Goal: Find specific page/section: Find specific page/section

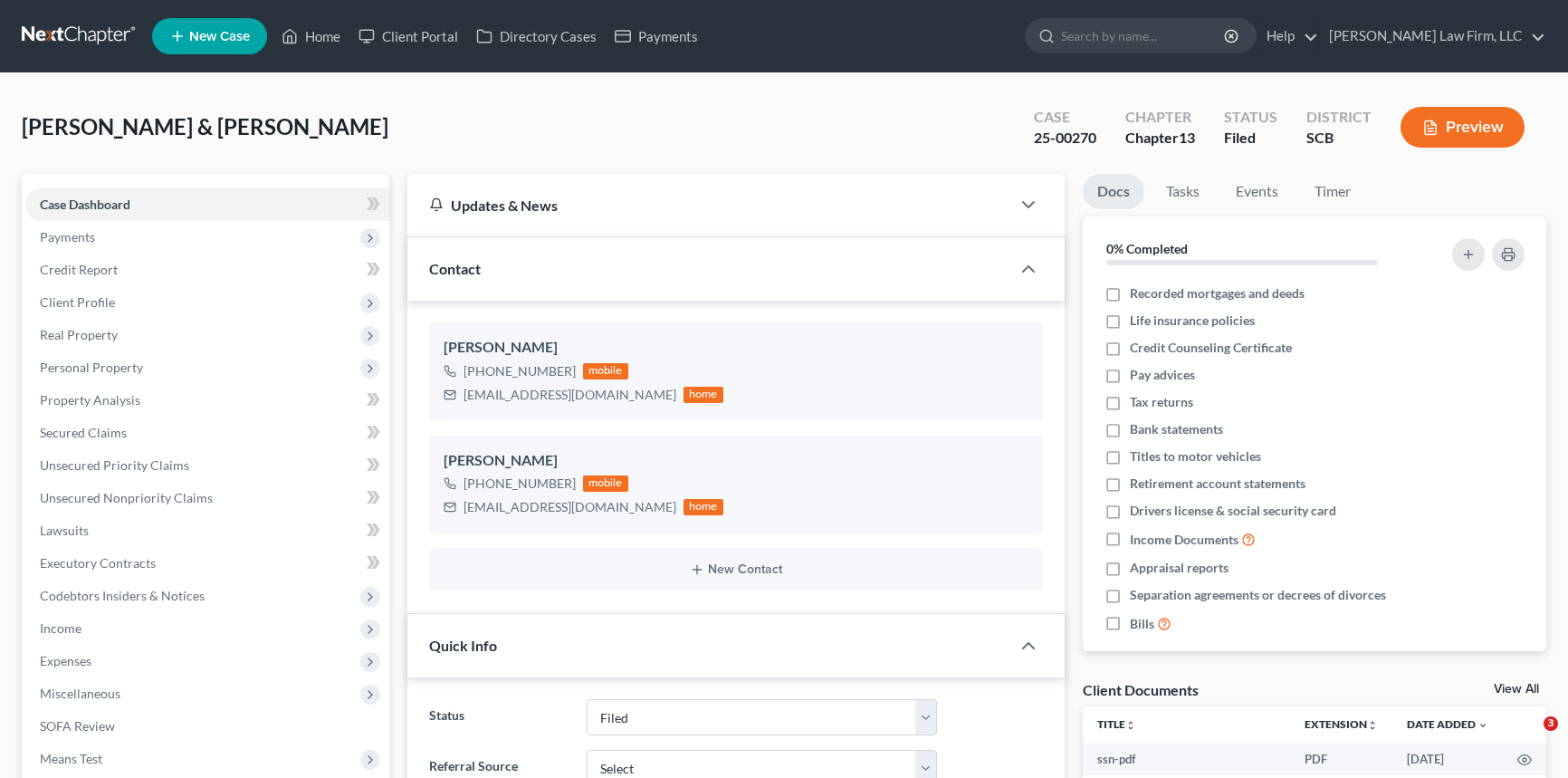
select select "2"
select select "0"
click at [317, 32] on link "Home" at bounding box center [311, 37] width 77 height 33
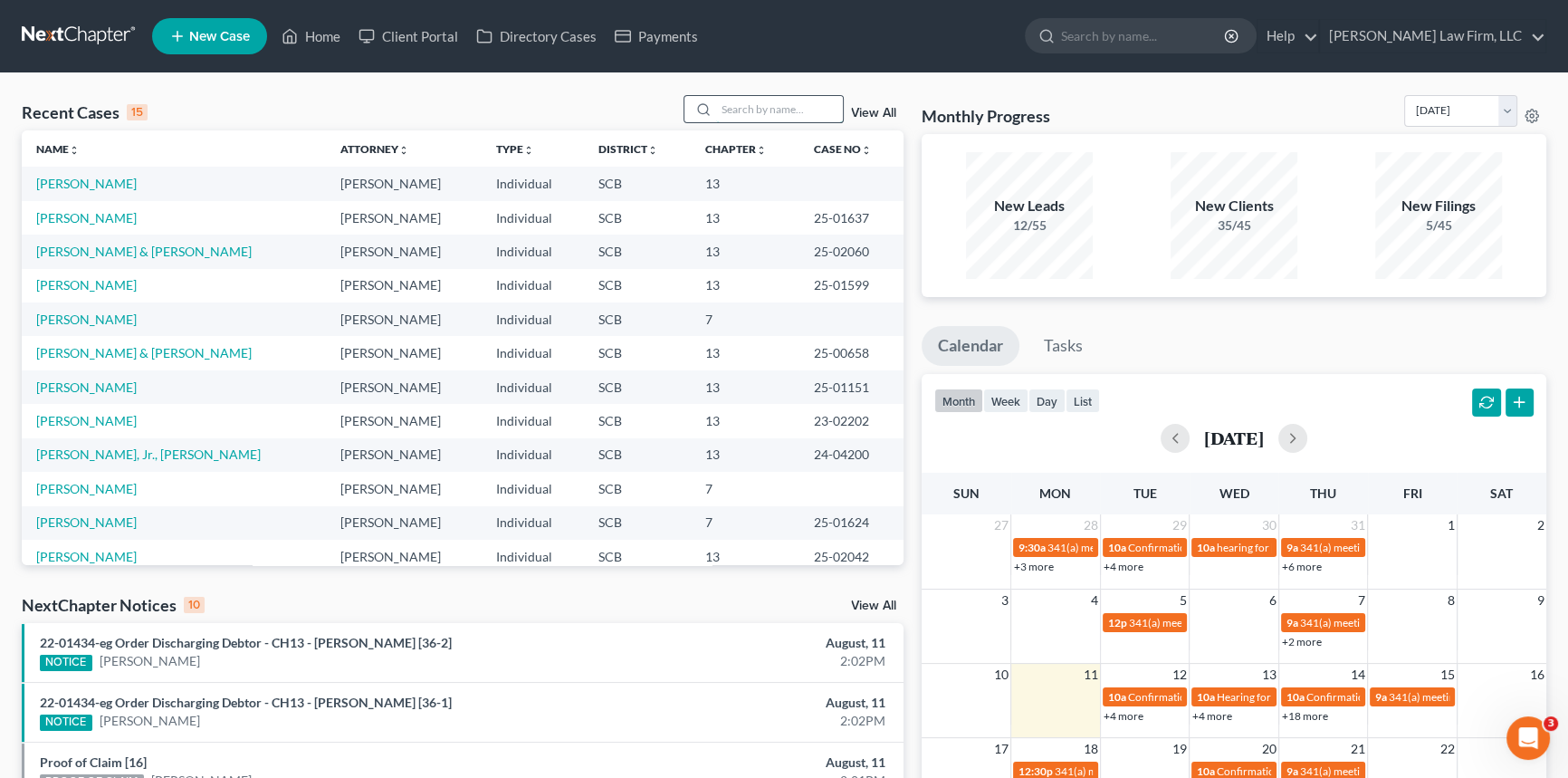
click at [742, 108] on input "search" at bounding box center [779, 109] width 127 height 27
type input "d"
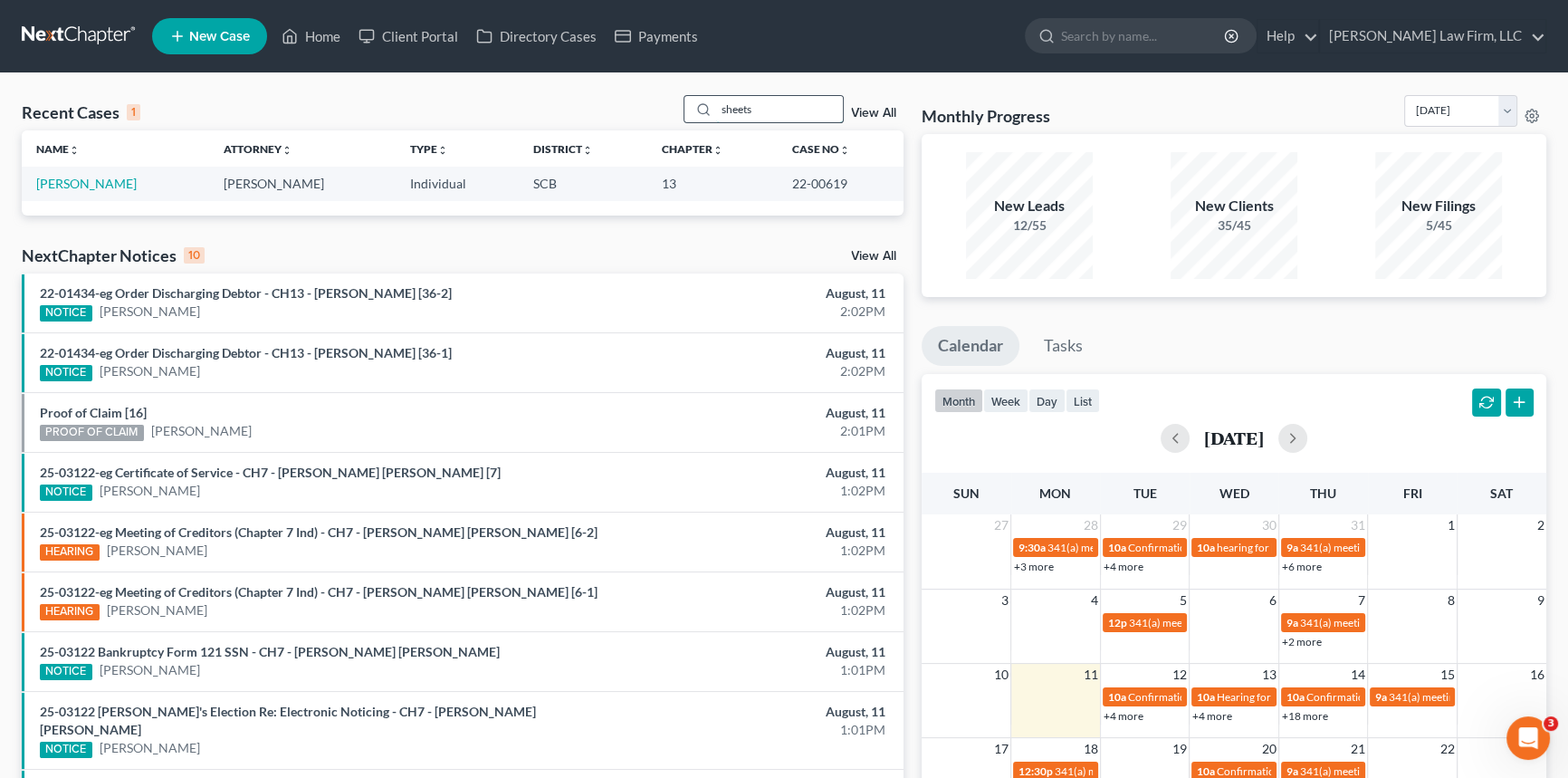
click at [719, 98] on div "Recent Cases 1 sheets View All Name unfold_more expand_more expand_less Attorne…" at bounding box center [784, 543] width 1568 height 940
click at [724, 105] on input "sheets" at bounding box center [779, 109] width 127 height 27
type input "s"
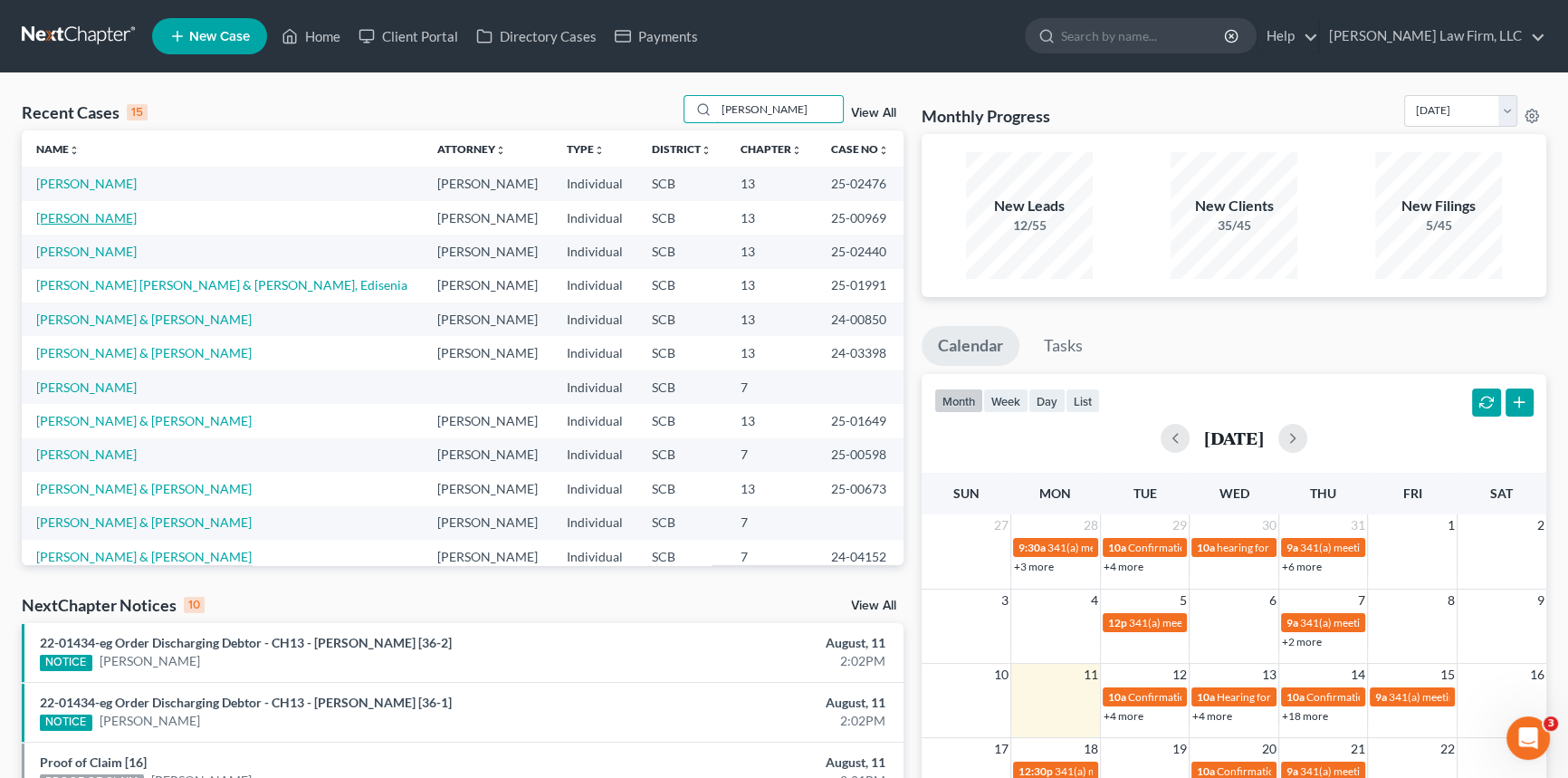
type input "[PERSON_NAME]"
click at [100, 215] on link "[PERSON_NAME]" at bounding box center [87, 218] width 101 height 16
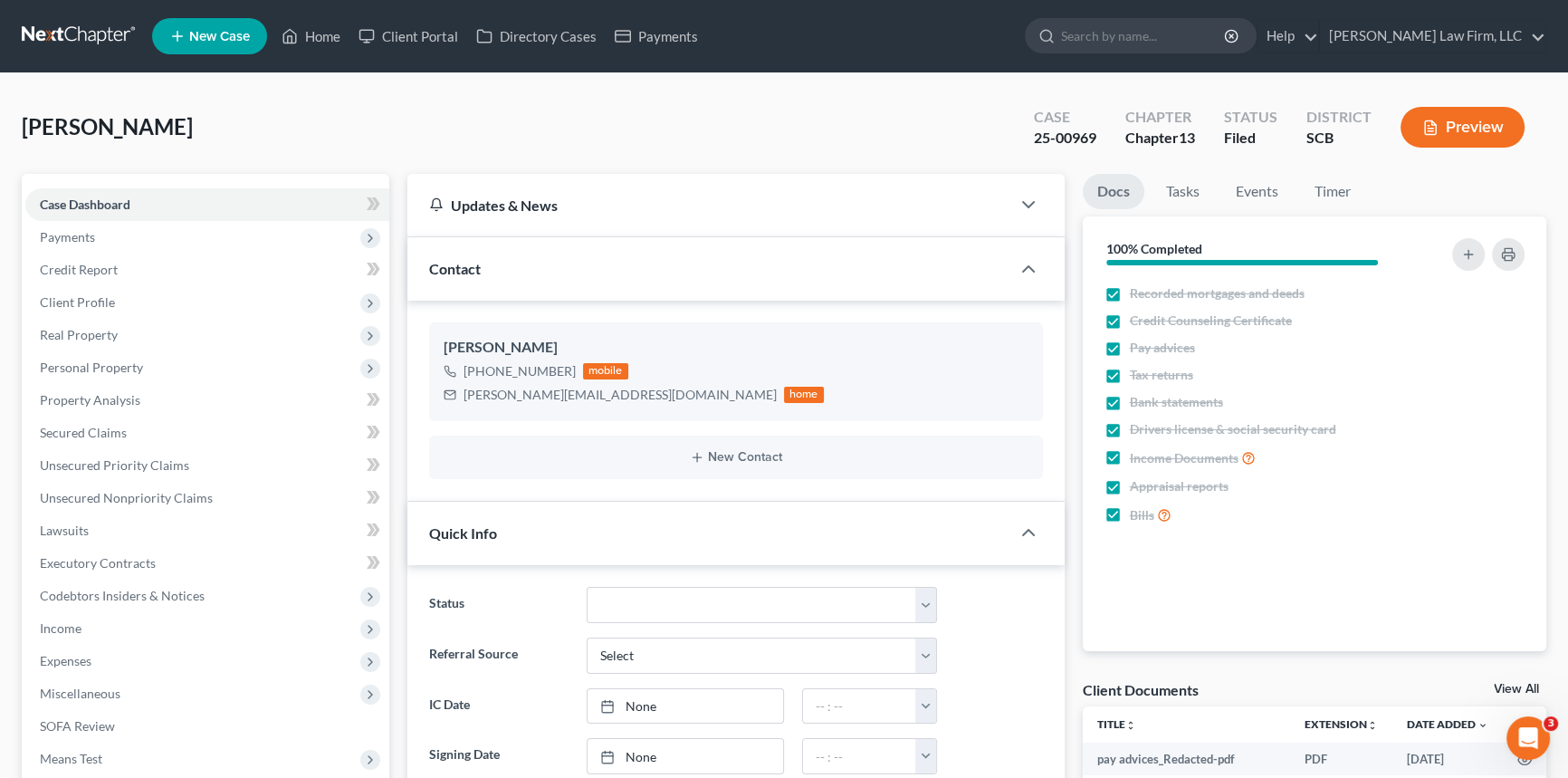
select select "1"
click at [309, 30] on link "Home" at bounding box center [311, 37] width 77 height 33
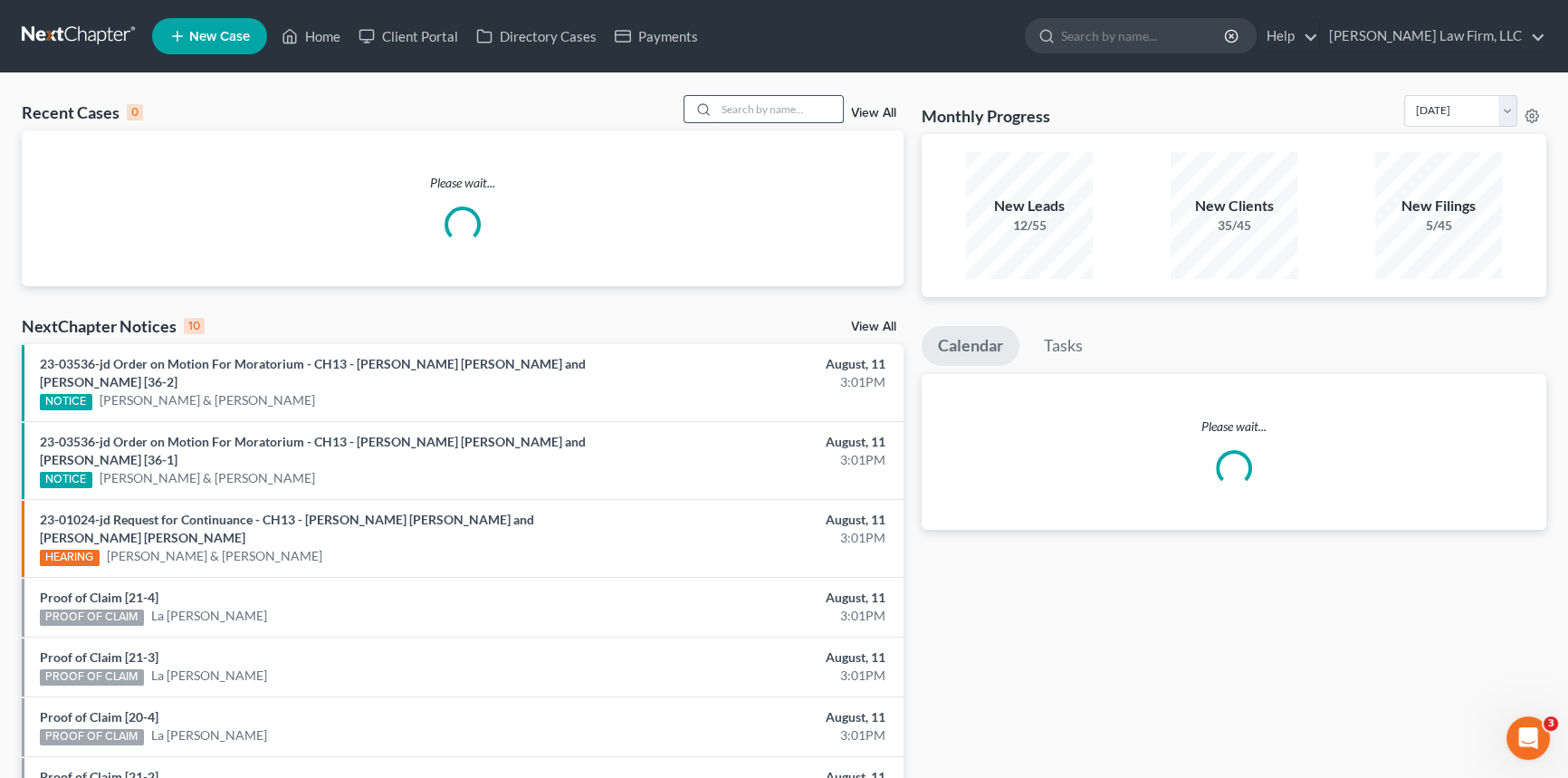
click at [741, 112] on input "search" at bounding box center [779, 109] width 127 height 27
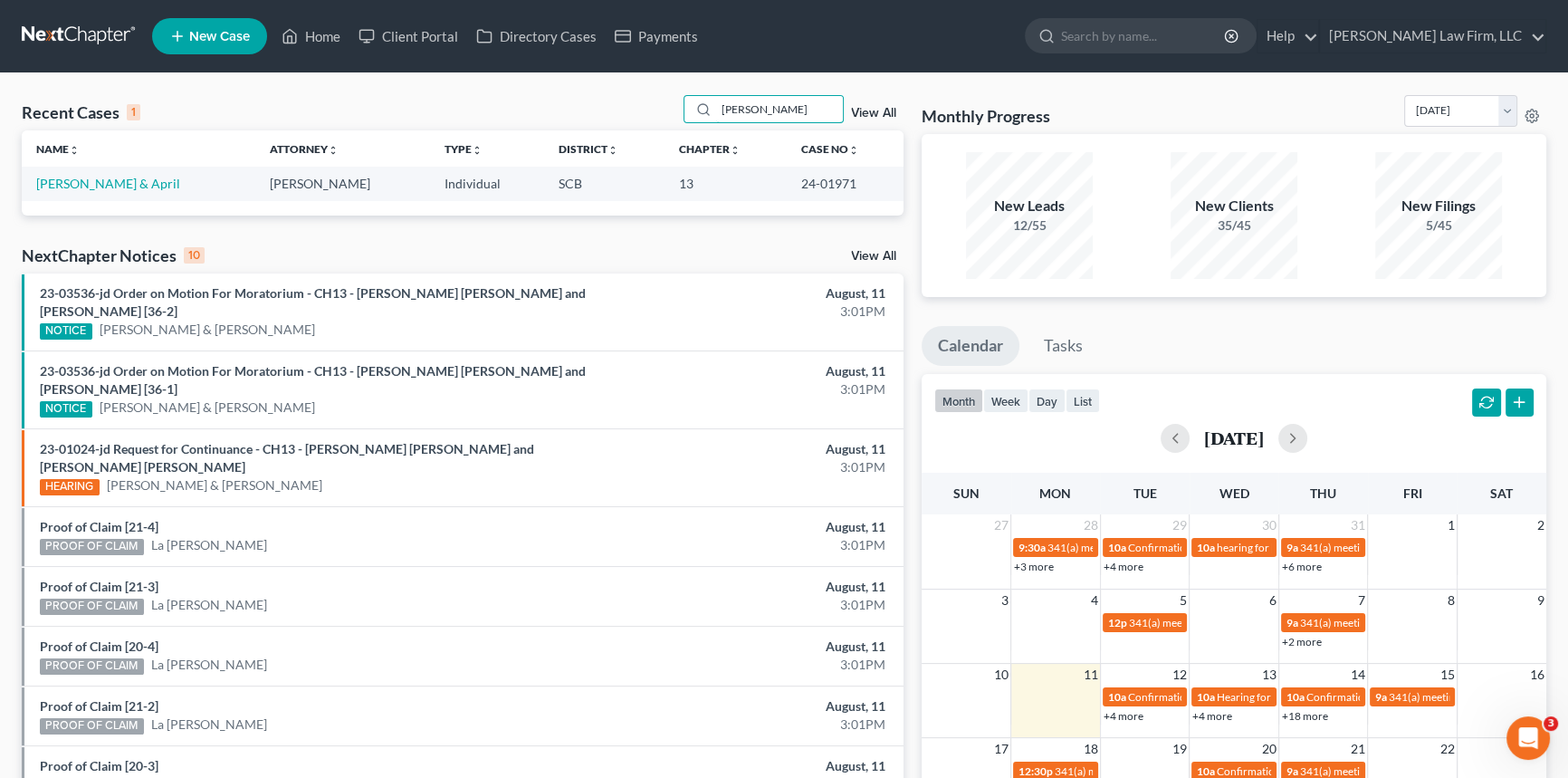
type input "[PERSON_NAME]"
drag, startPoint x: 766, startPoint y: 108, endPoint x: 682, endPoint y: 126, distance: 85.9
click at [683, 125] on div "Recent Cases 1 [PERSON_NAME] View All" at bounding box center [463, 112] width 882 height 36
drag, startPoint x: 733, startPoint y: 112, endPoint x: 713, endPoint y: 113, distance: 20.0
click at [716, 113] on input "girr" at bounding box center [779, 109] width 127 height 27
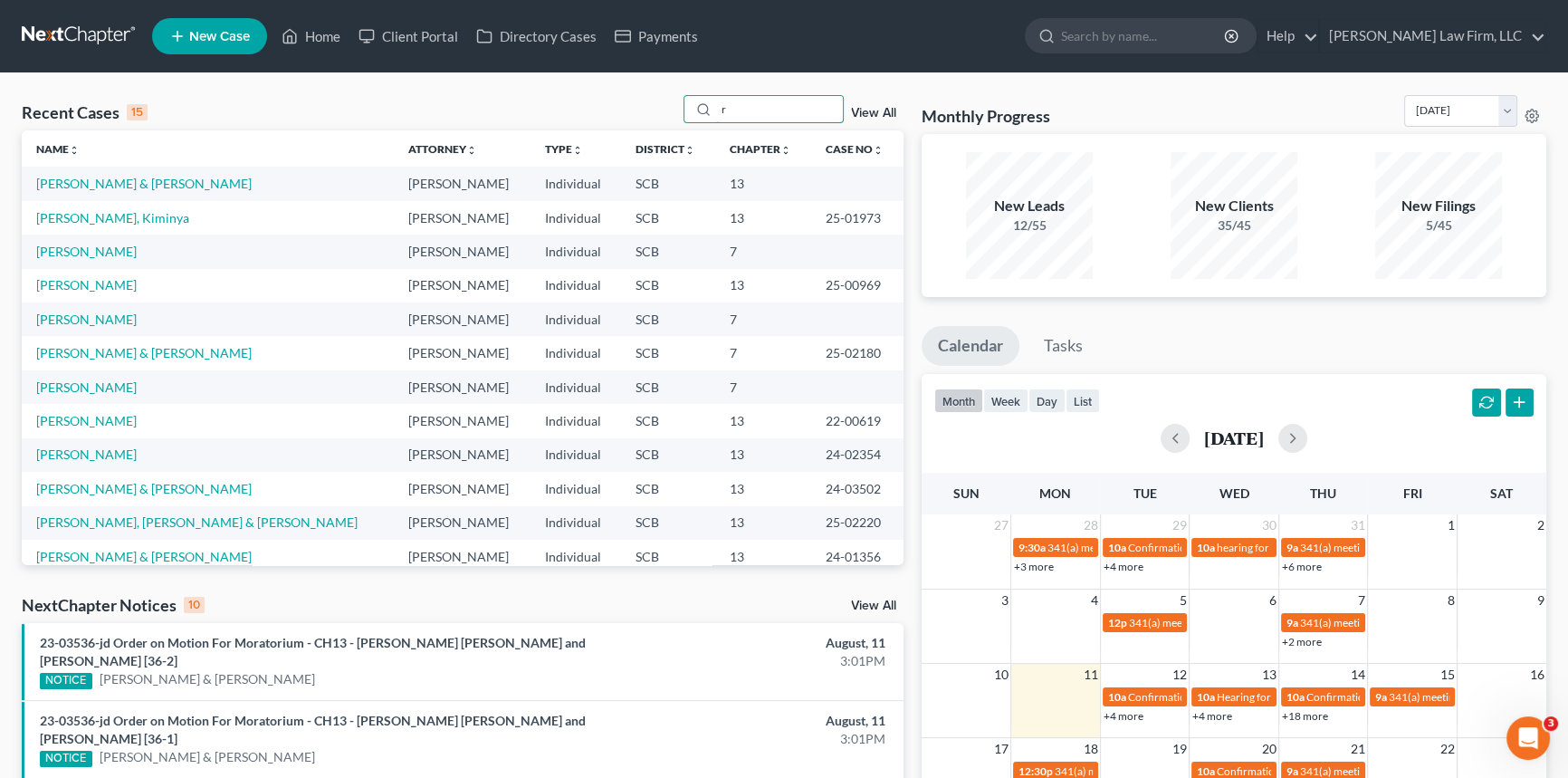
type input "r"
drag, startPoint x: 727, startPoint y: 115, endPoint x: 770, endPoint y: 86, distance: 51.9
click at [763, 87] on div "Recent Cases 15 r View All Name unfold_more expand_more expand_less Attorney un…" at bounding box center [784, 698] width 1568 height 1252
click at [735, 123] on div "Recent Cases 15 View All" at bounding box center [463, 112] width 882 height 36
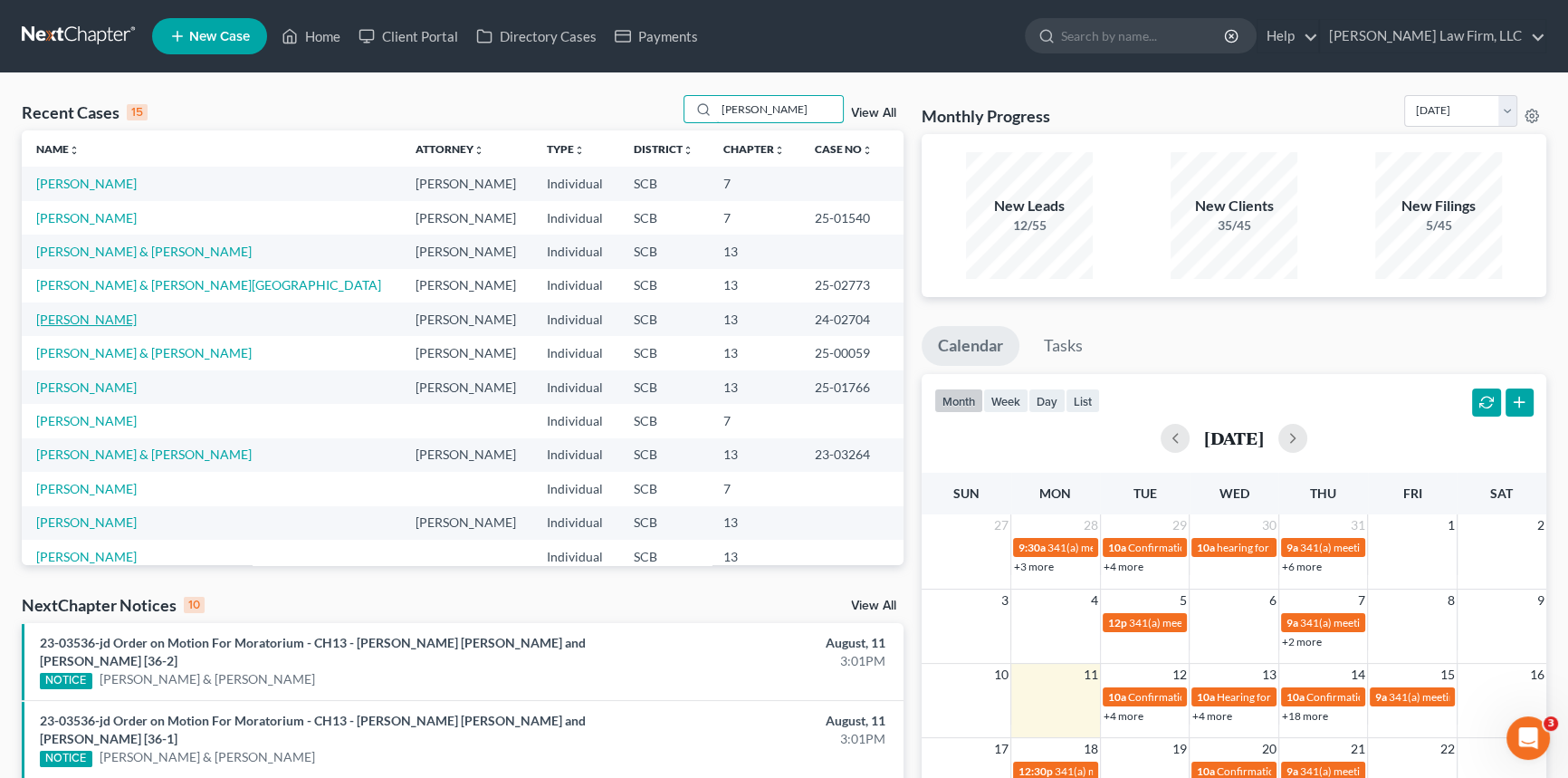
type input "[PERSON_NAME]"
click at [59, 313] on link "[PERSON_NAME]" at bounding box center [87, 319] width 101 height 16
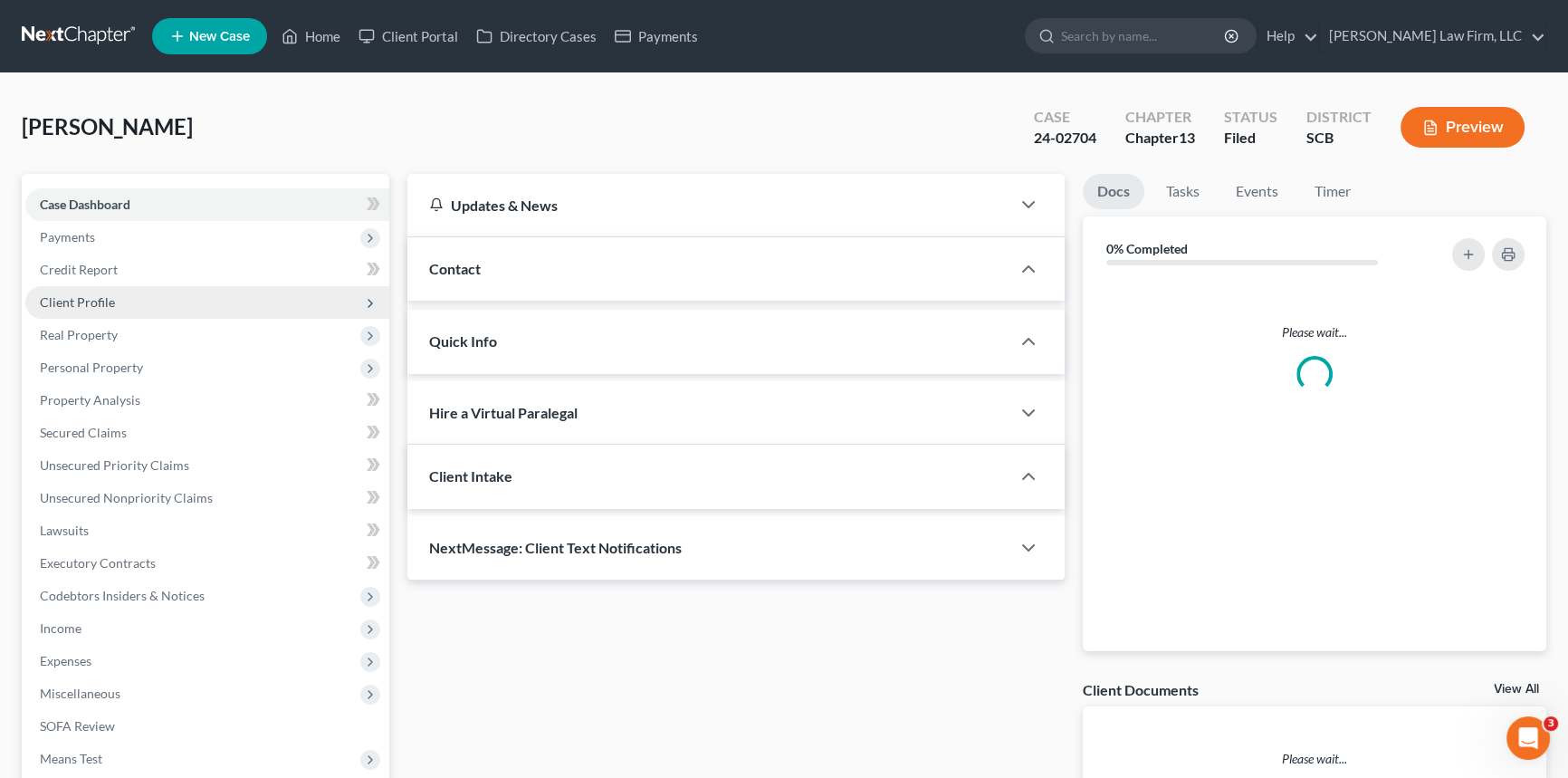
select select "1"
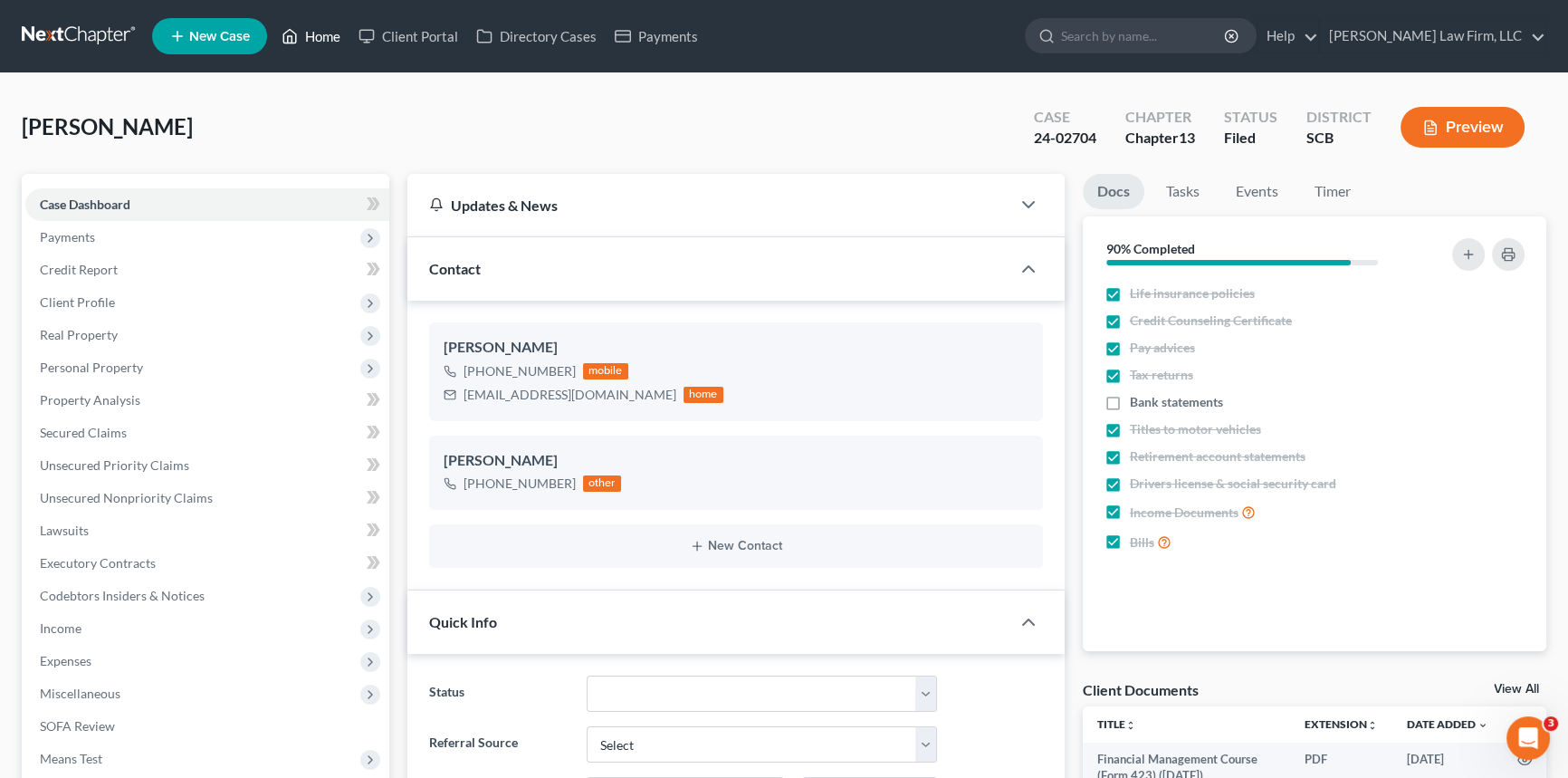
click at [302, 41] on link "Home" at bounding box center [311, 37] width 77 height 33
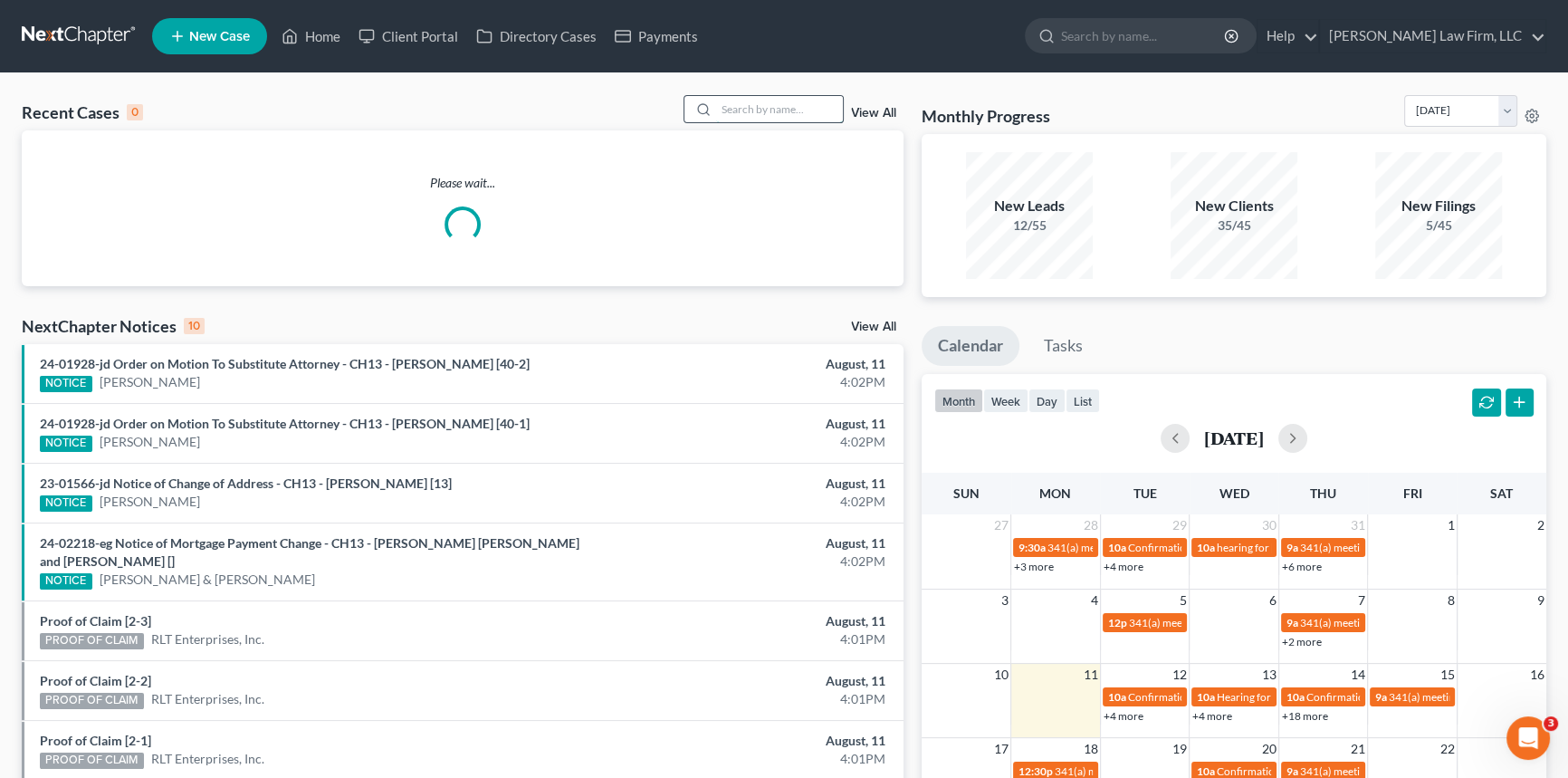
click at [731, 112] on input "search" at bounding box center [779, 109] width 127 height 27
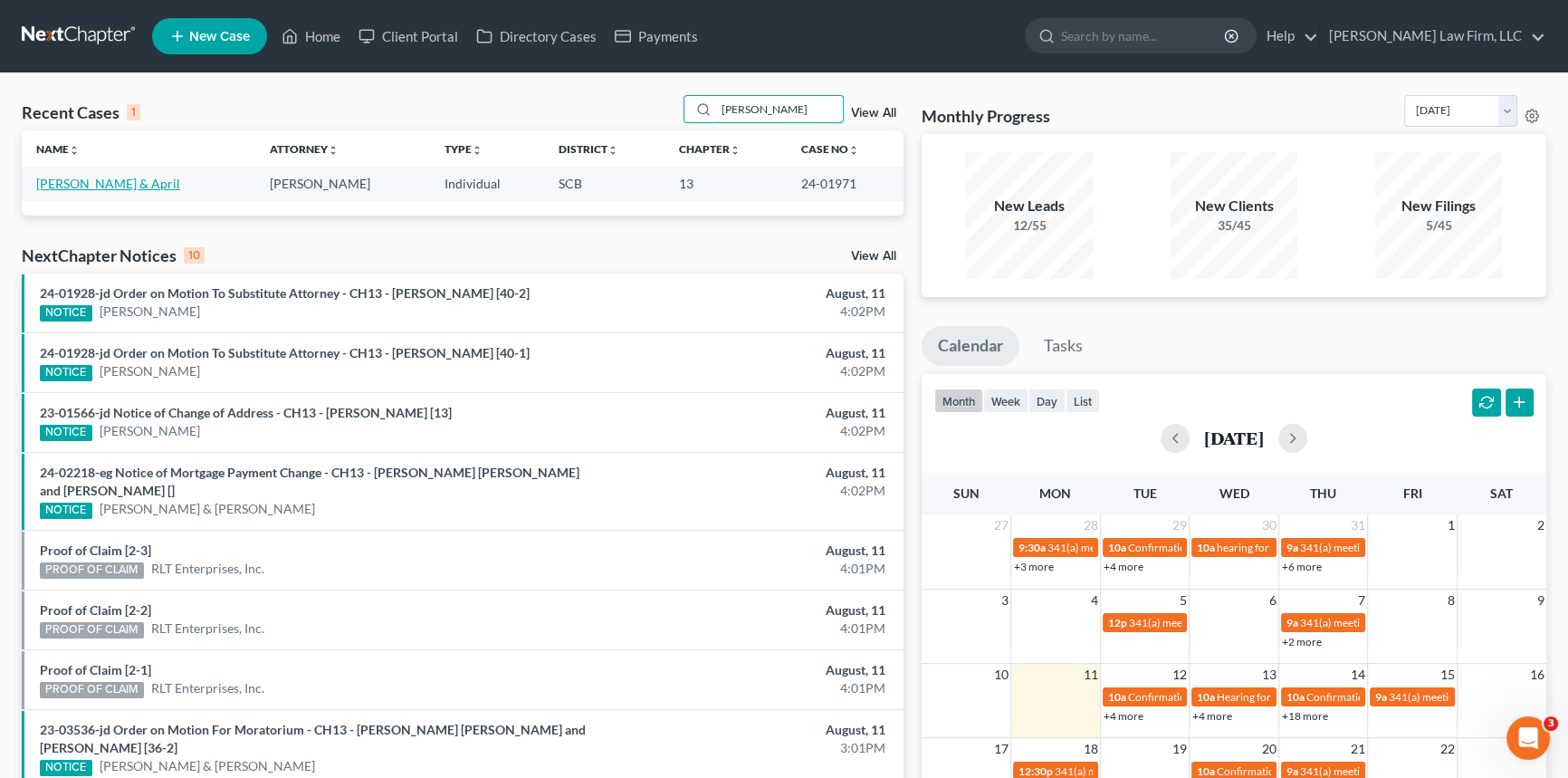
type input "[PERSON_NAME]"
click at [118, 181] on link "[PERSON_NAME] & April" at bounding box center [108, 183] width 144 height 16
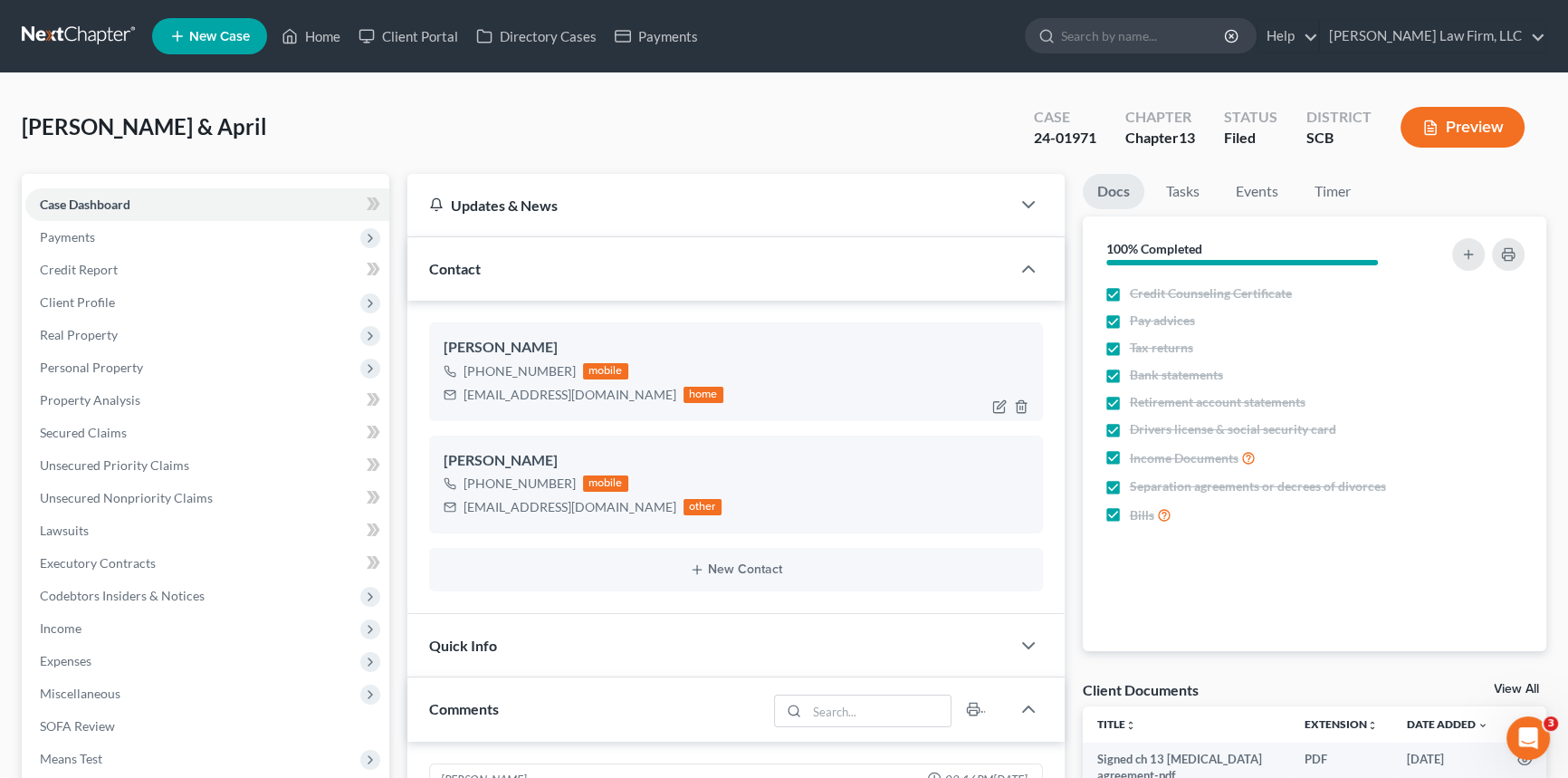
scroll to position [1391, 0]
click at [324, 30] on link "Home" at bounding box center [311, 37] width 77 height 33
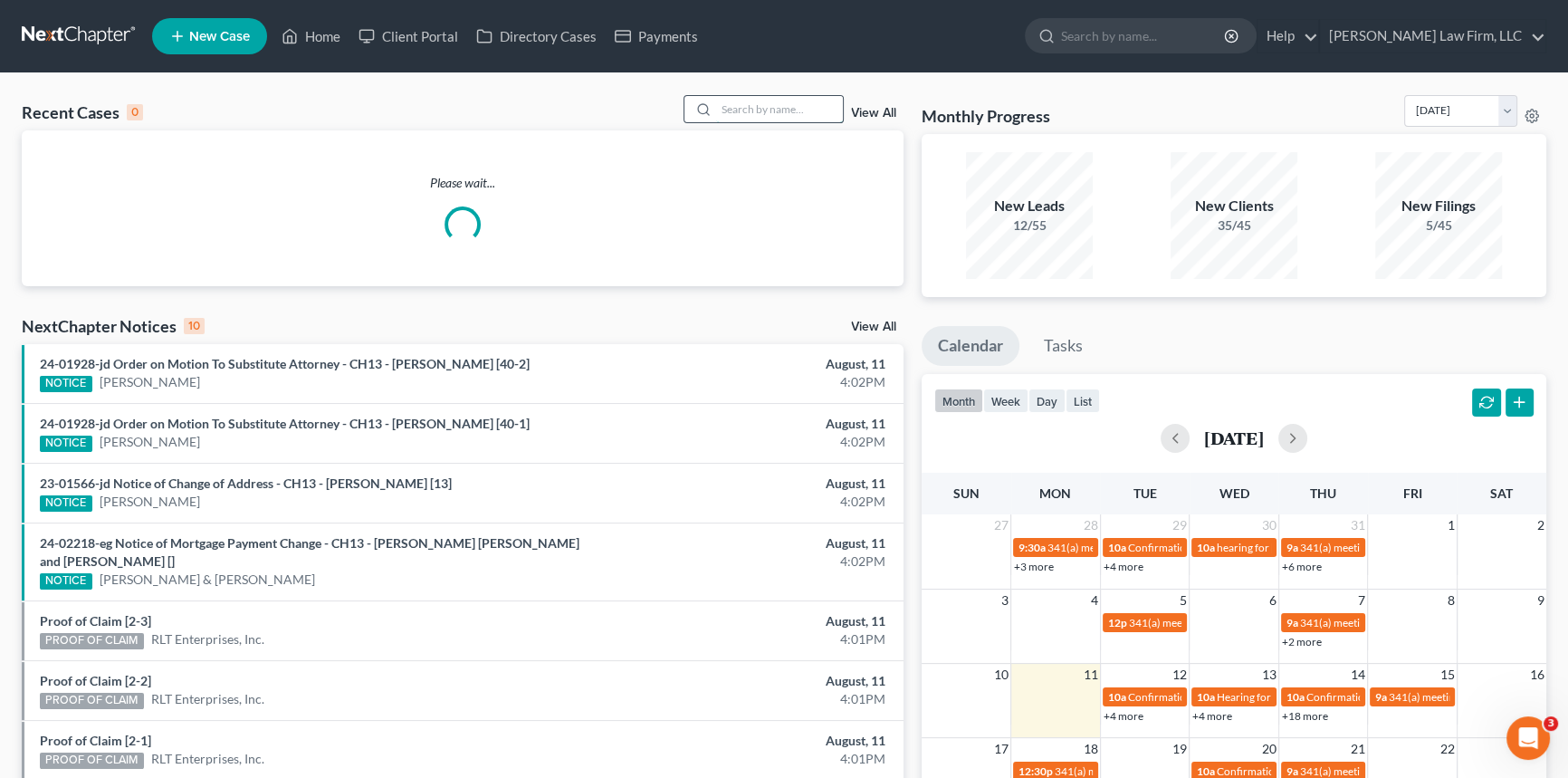
click at [770, 107] on input "search" at bounding box center [779, 109] width 127 height 27
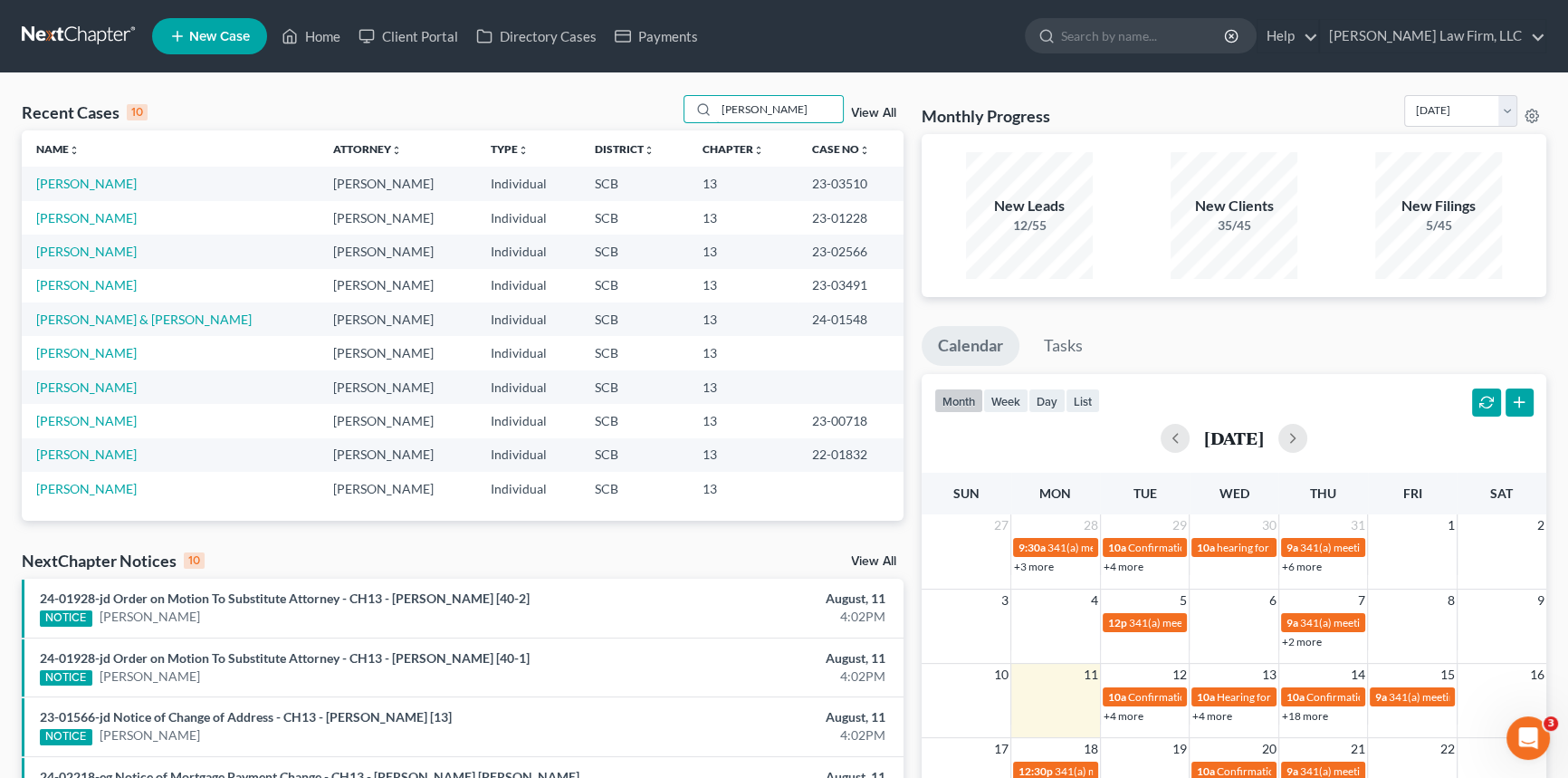
type input "[PERSON_NAME]"
